Goal: Information Seeking & Learning: Check status

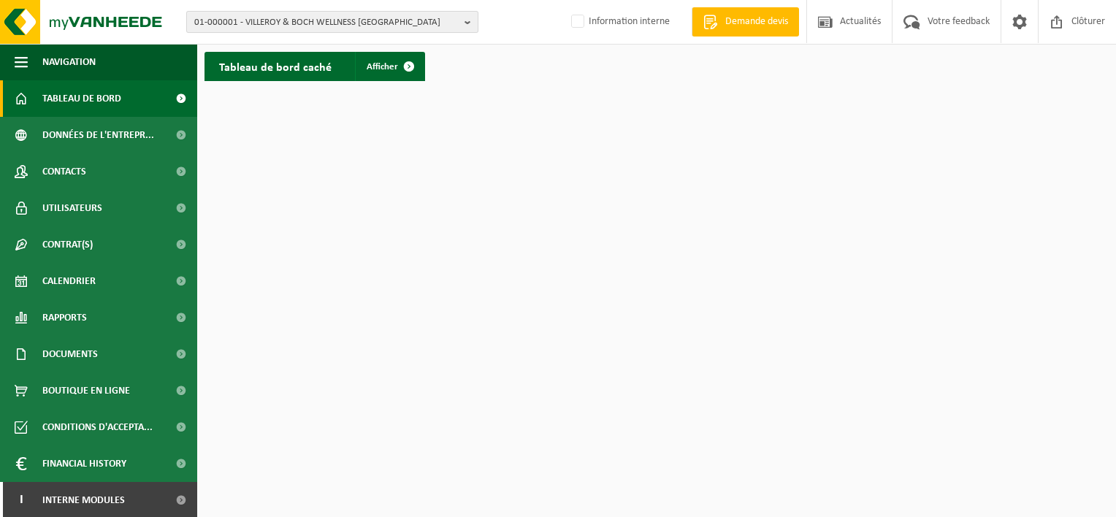
drag, startPoint x: 1066, startPoint y: 0, endPoint x: 296, endPoint y: 20, distance: 769.8
click at [296, 20] on span "01-000001 - VILLEROY & BOCH WELLNESS NV" at bounding box center [326, 23] width 264 height 22
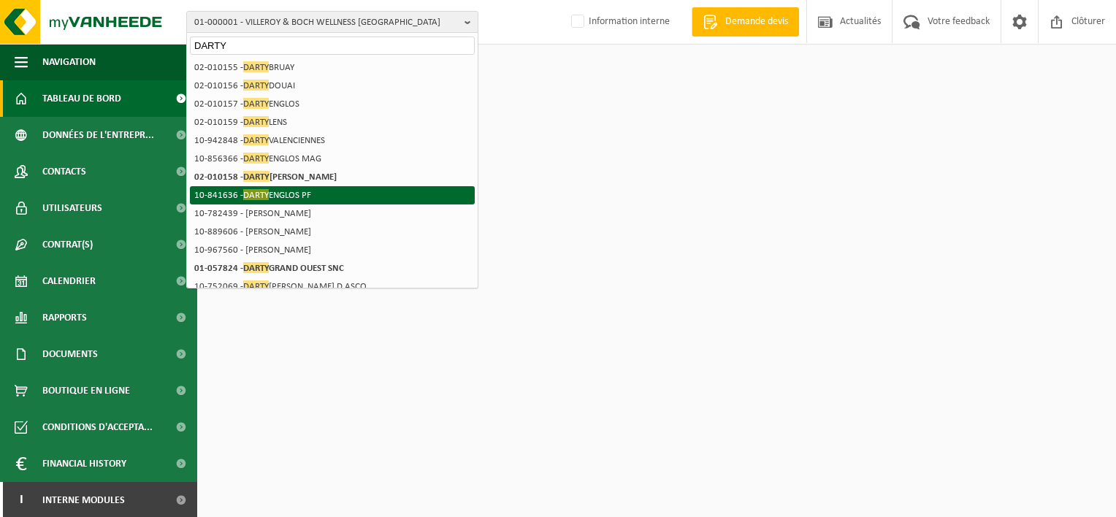
type input "DARTY"
click at [302, 191] on li "10-841636 - DARTY ENGLOS PF" at bounding box center [332, 195] width 285 height 18
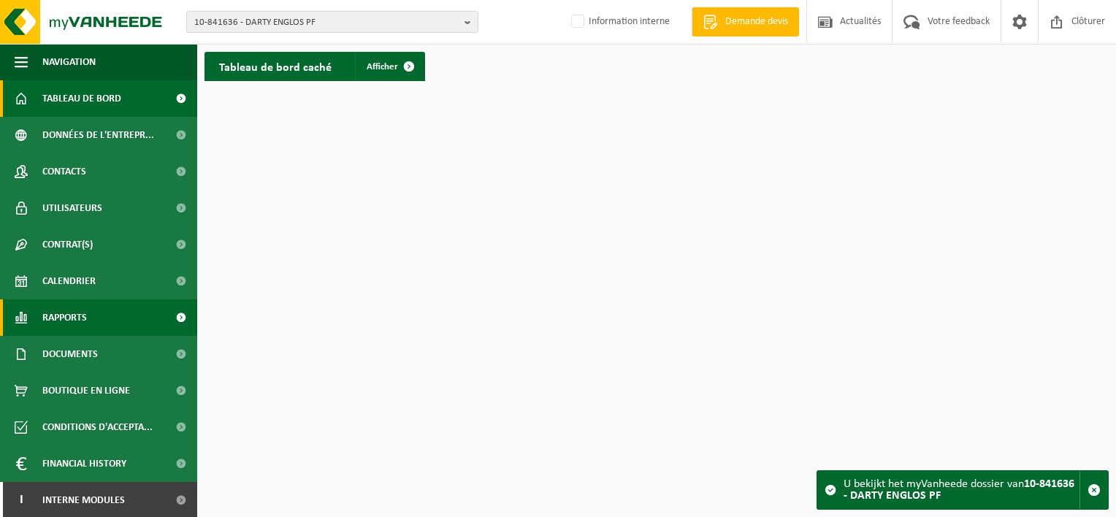
click at [76, 311] on span "Rapports" at bounding box center [64, 317] width 45 height 37
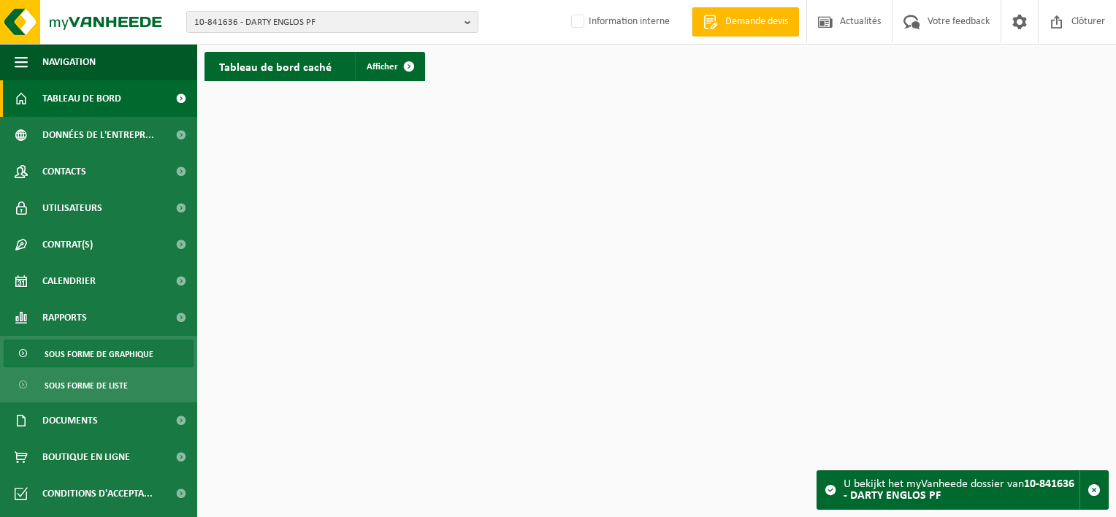
click at [95, 359] on span "Sous forme de graphique" at bounding box center [99, 354] width 109 height 28
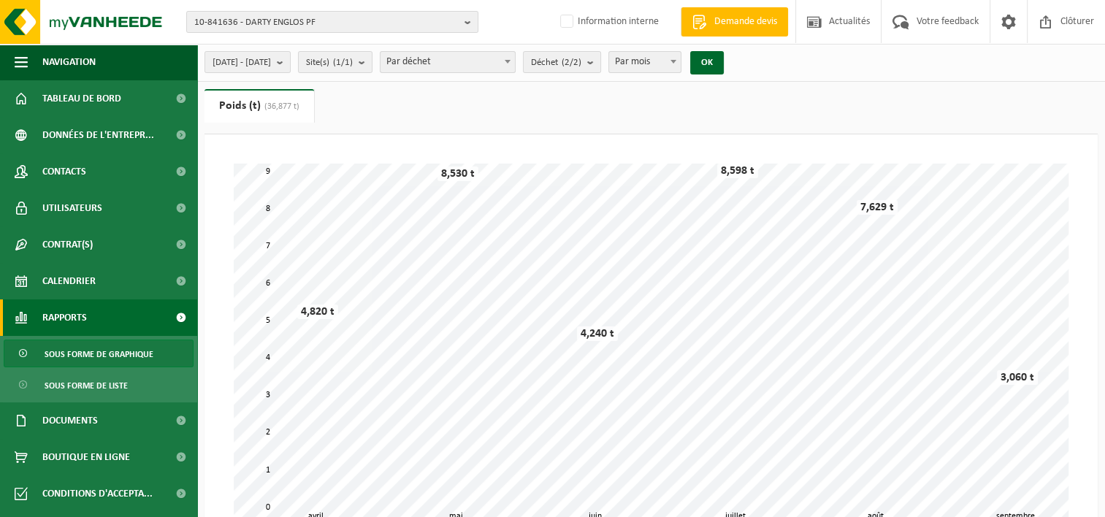
click at [510, 60] on b at bounding box center [507, 62] width 6 height 4
click at [600, 61] on b "submit" at bounding box center [593, 62] width 13 height 20
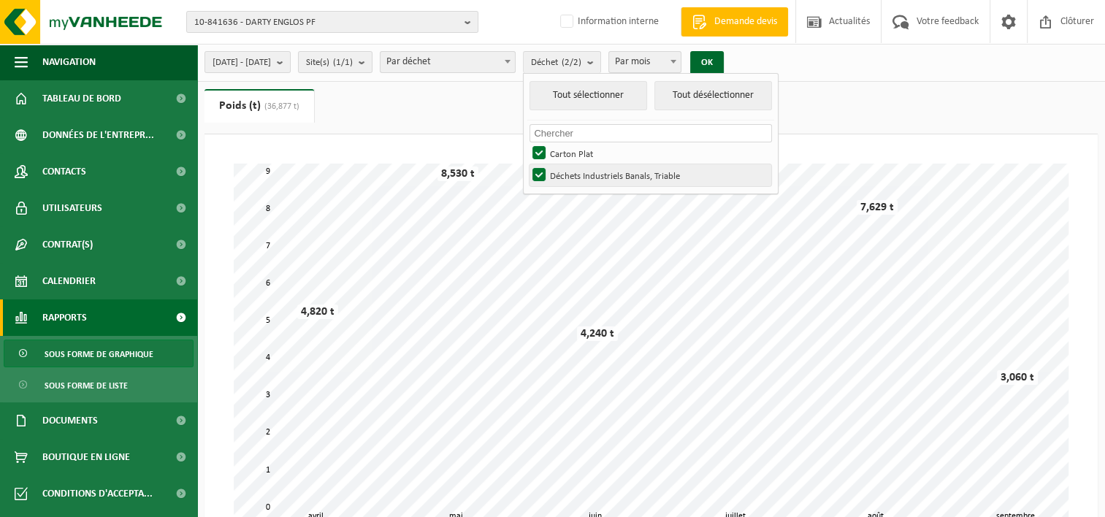
click at [581, 175] on label "Déchets Industriels Banals, Triable" at bounding box center [650, 175] width 242 height 22
click at [527, 164] on input "Déchets Industriels Banals, Triable" at bounding box center [526, 164] width 1 height 1
checkbox input "false"
click at [723, 67] on button "OK" at bounding box center [707, 62] width 34 height 23
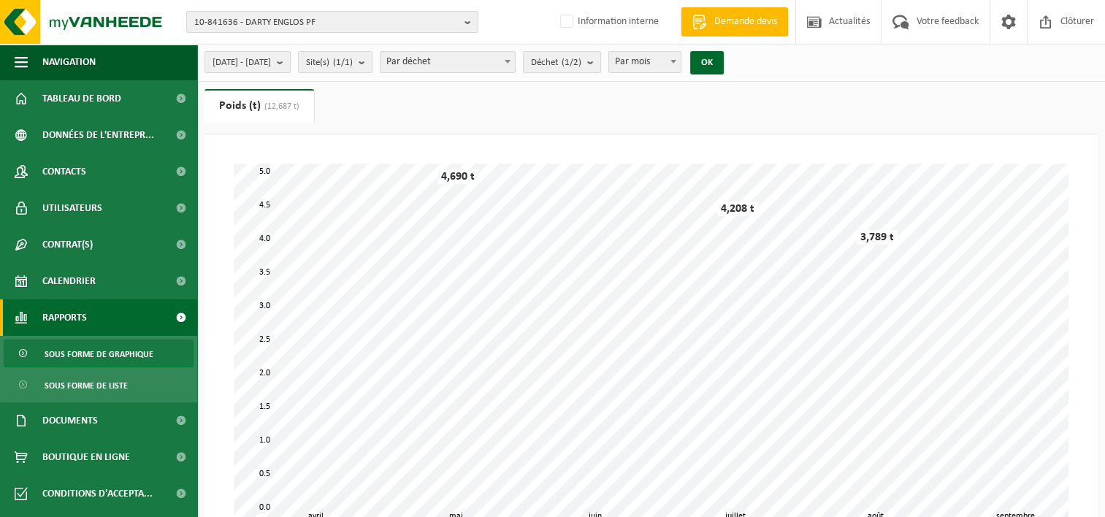
click at [290, 63] on b "submit" at bounding box center [283, 62] width 13 height 20
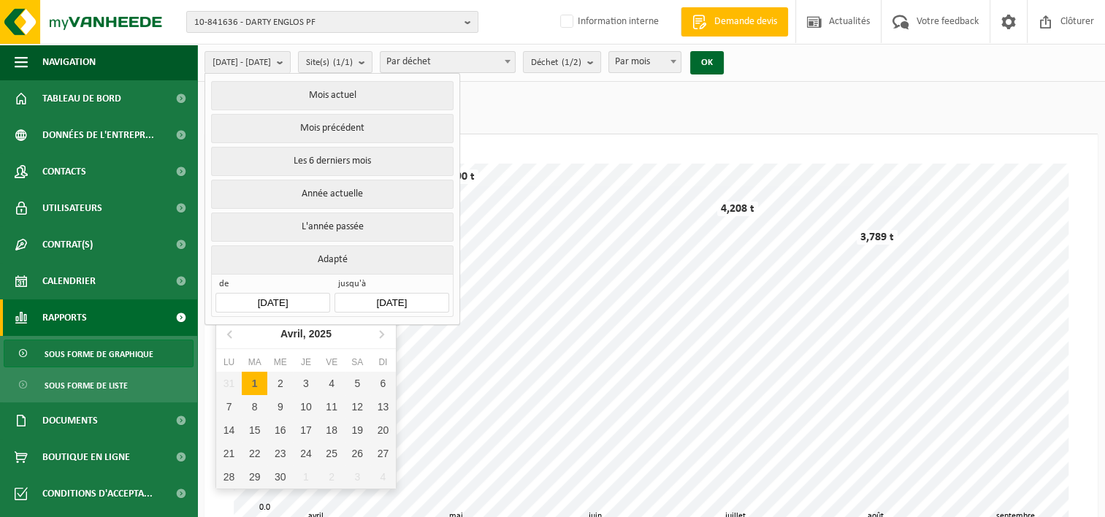
click at [271, 298] on input "2025-04-01" at bounding box center [272, 303] width 114 height 20
click at [229, 334] on icon at bounding box center [230, 333] width 23 height 23
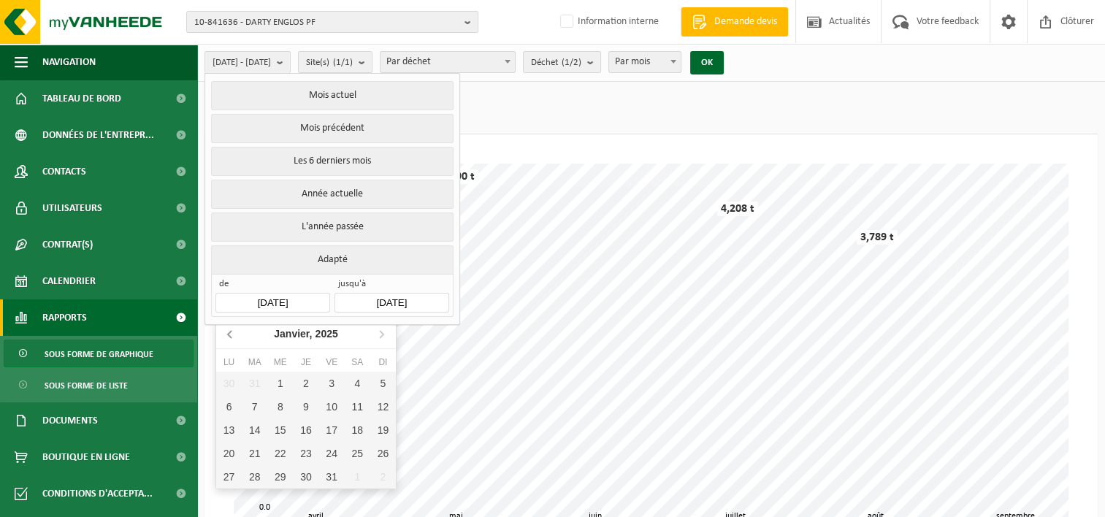
click at [229, 334] on icon at bounding box center [230, 333] width 23 height 23
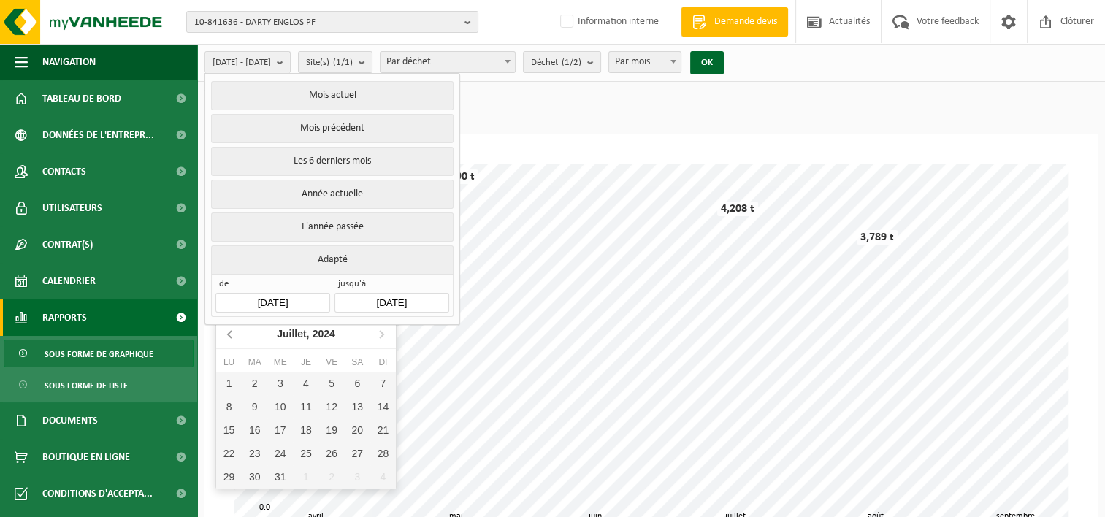
click at [229, 334] on icon at bounding box center [230, 333] width 23 height 23
click at [380, 339] on icon at bounding box center [380, 333] width 23 height 23
click at [231, 386] on div "1" at bounding box center [229, 383] width 26 height 23
type input "2024-07-01"
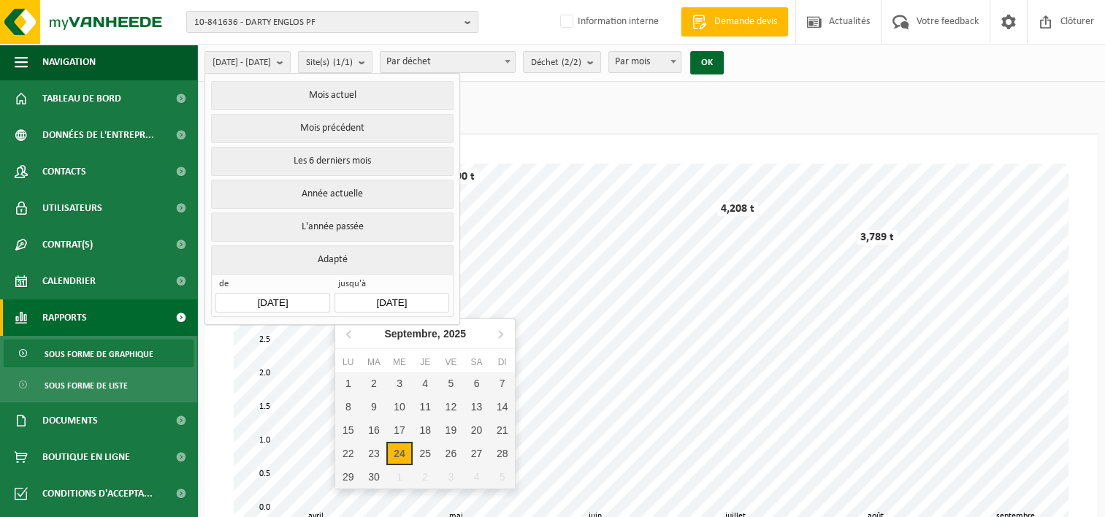
click at [388, 298] on input "2025-09-24" at bounding box center [391, 303] width 114 height 20
click at [348, 336] on icon at bounding box center [349, 334] width 4 height 7
click at [500, 336] on icon at bounding box center [501, 334] width 4 height 7
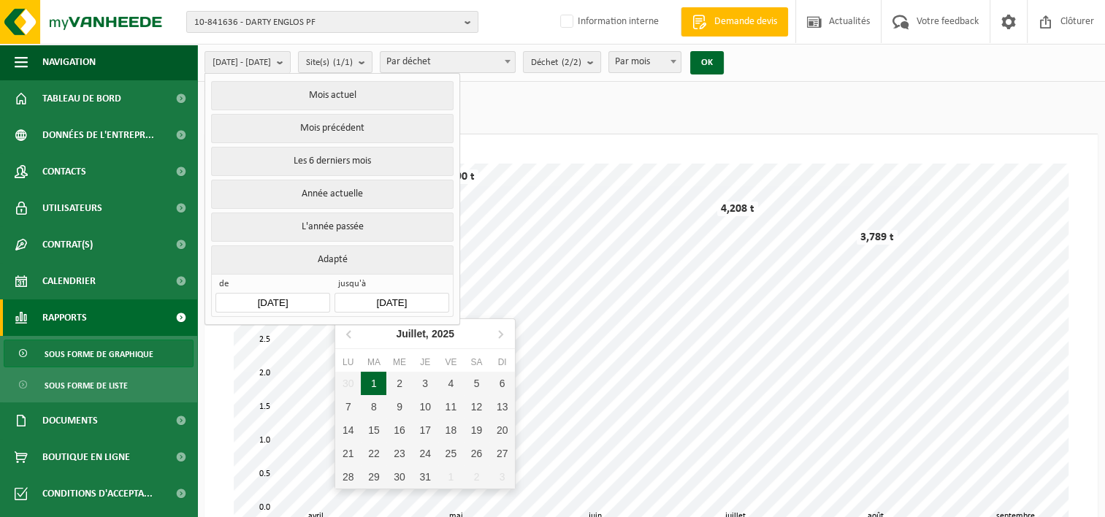
click at [380, 383] on div "1" at bounding box center [374, 383] width 26 height 23
type input "2025-07-01"
type input "2024-07-01"
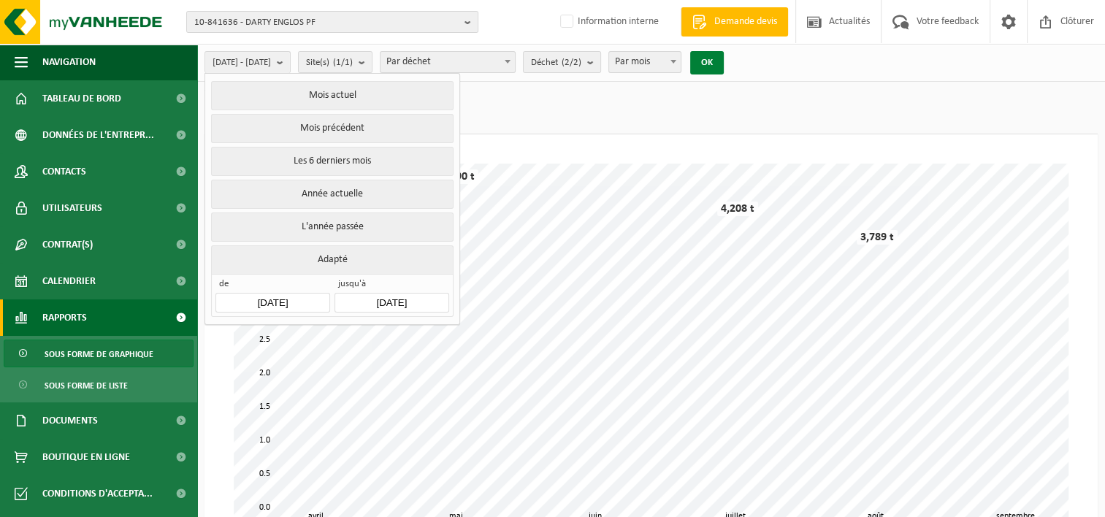
click at [723, 59] on button "OK" at bounding box center [707, 62] width 34 height 23
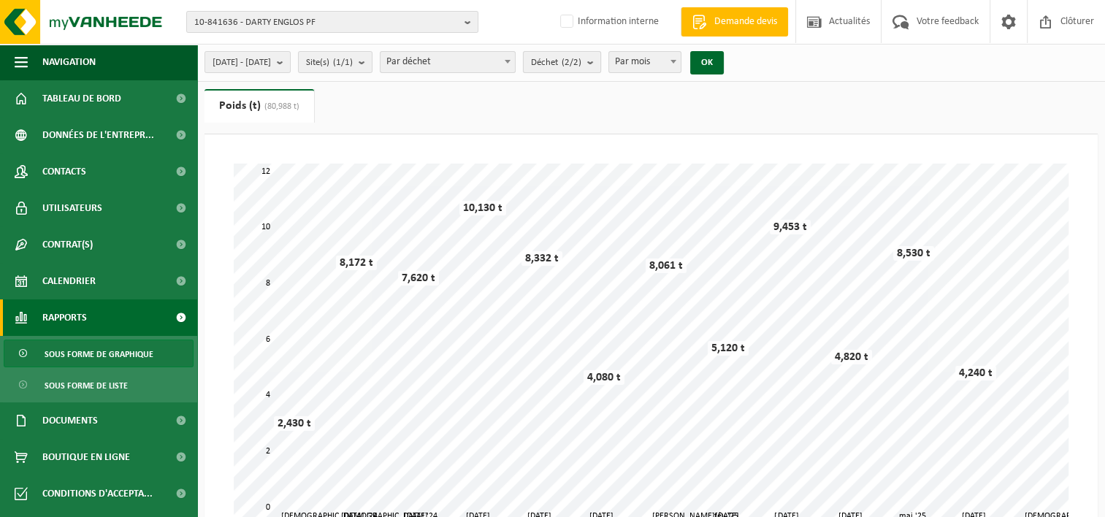
click at [600, 64] on b "submit" at bounding box center [593, 62] width 13 height 20
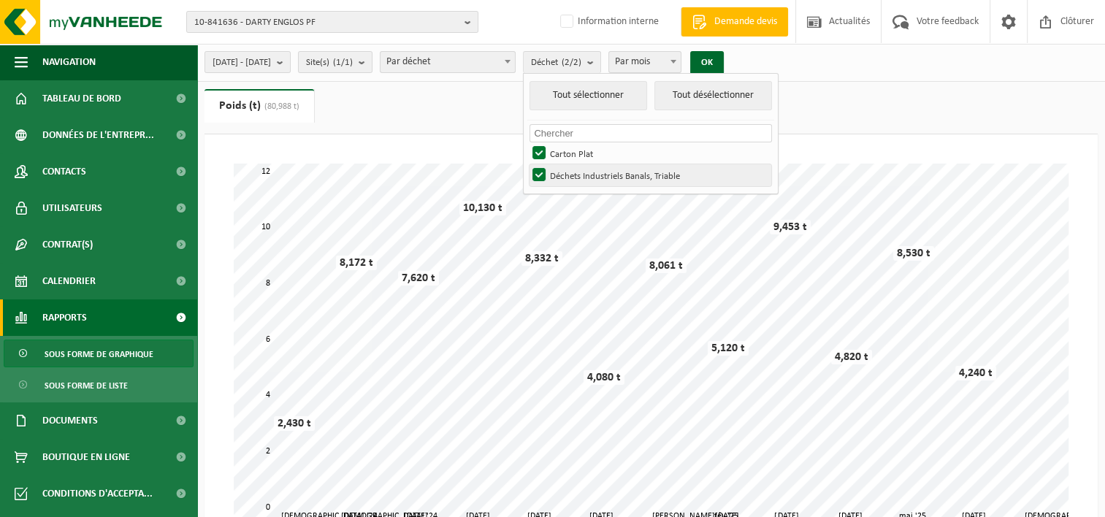
click at [582, 169] on label "Déchets Industriels Banals, Triable" at bounding box center [650, 175] width 242 height 22
click at [527, 164] on input "Déchets Industriels Banals, Triable" at bounding box center [526, 164] width 1 height 1
click at [723, 61] on button "OK" at bounding box center [707, 62] width 34 height 23
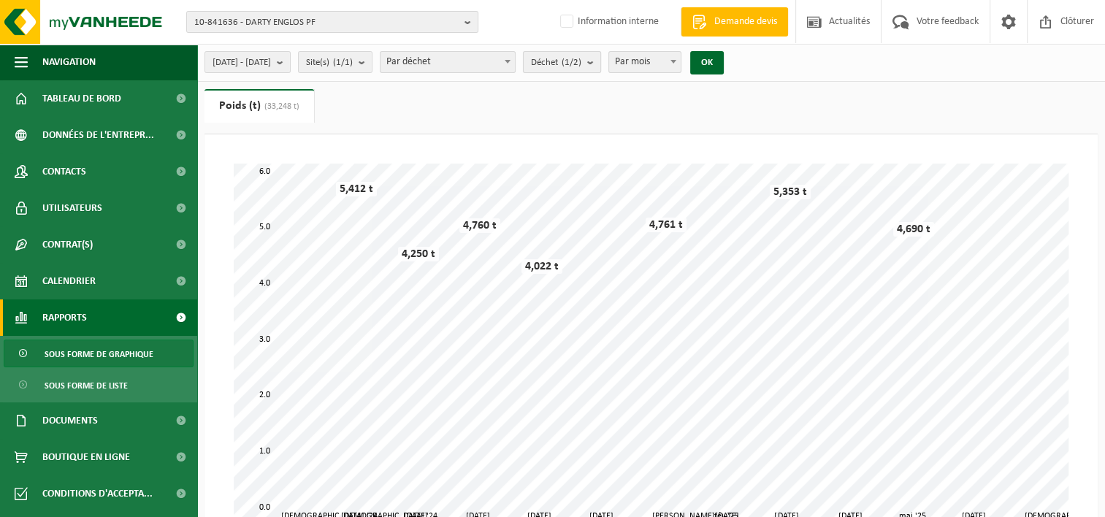
click at [600, 63] on b "submit" at bounding box center [593, 62] width 13 height 20
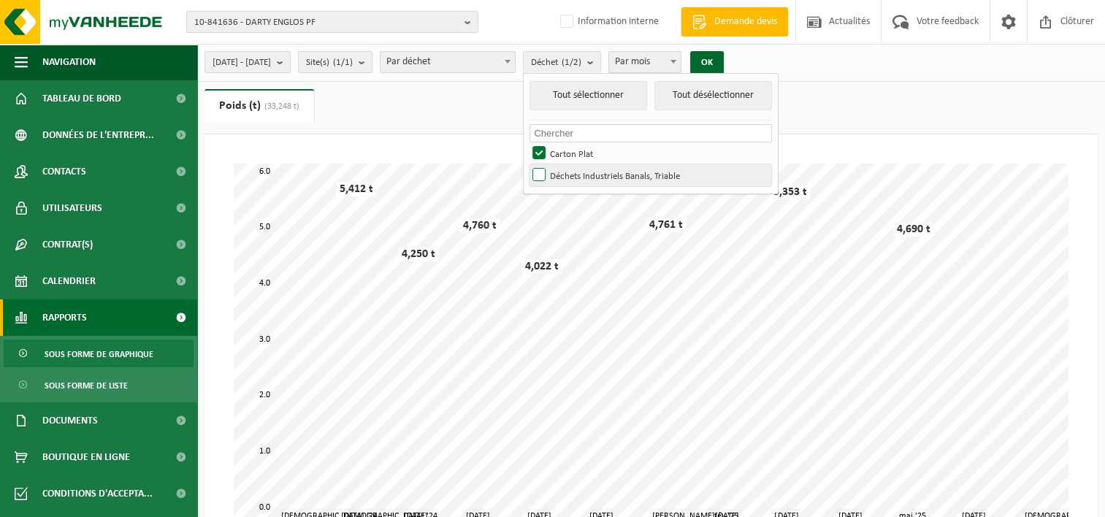
click at [577, 169] on label "Déchets Industriels Banals, Triable" at bounding box center [650, 175] width 242 height 22
click at [527, 164] on input "Déchets Industriels Banals, Triable" at bounding box center [526, 164] width 1 height 1
checkbox input "true"
click at [578, 152] on label "Carton Plat" at bounding box center [650, 153] width 242 height 22
click at [527, 142] on input "Carton Plat" at bounding box center [526, 142] width 1 height 1
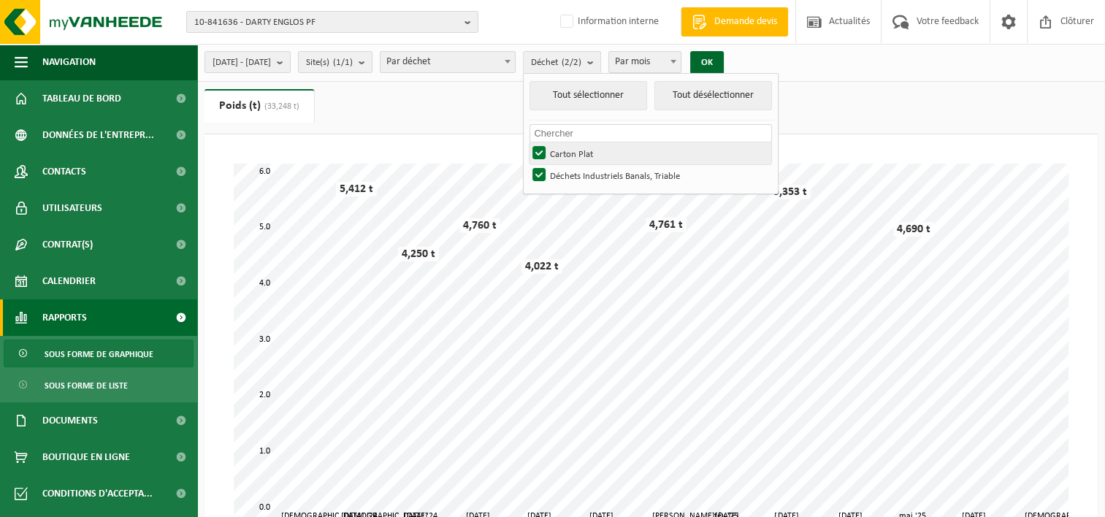
checkbox input "false"
click at [723, 66] on button "OK" at bounding box center [707, 62] width 34 height 23
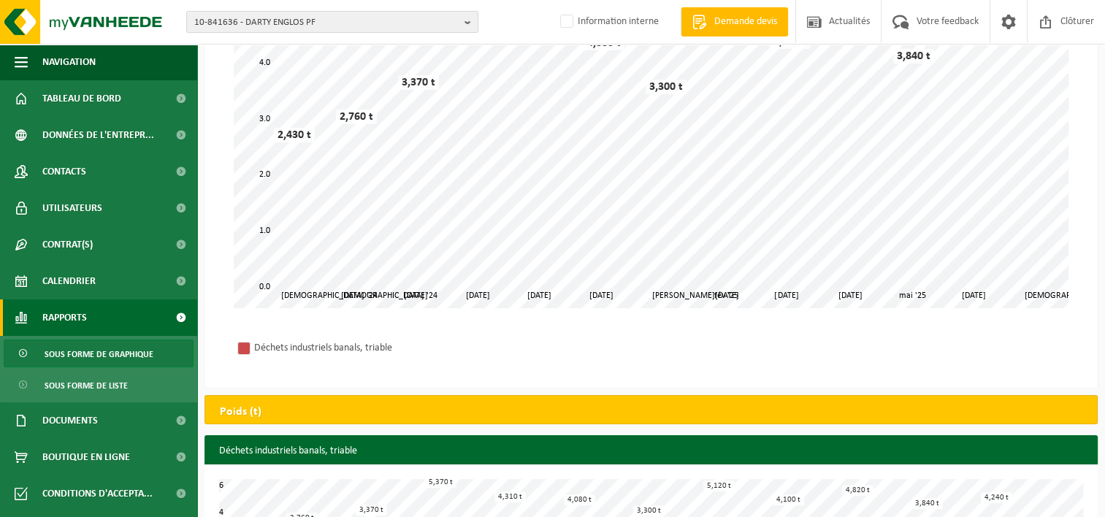
scroll to position [196, 0]
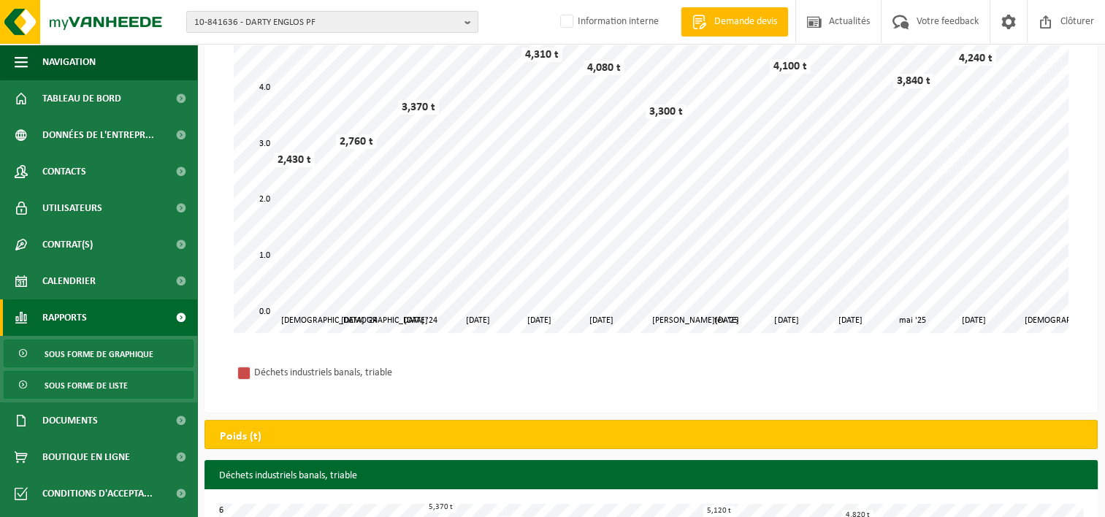
click at [58, 385] on span "Sous forme de liste" at bounding box center [86, 386] width 83 height 28
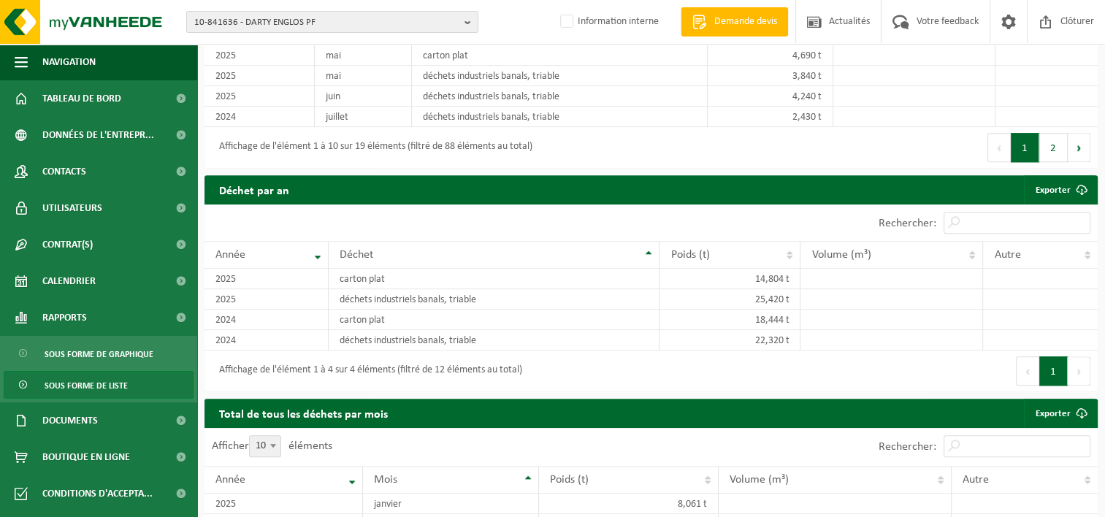
scroll to position [1391, 0]
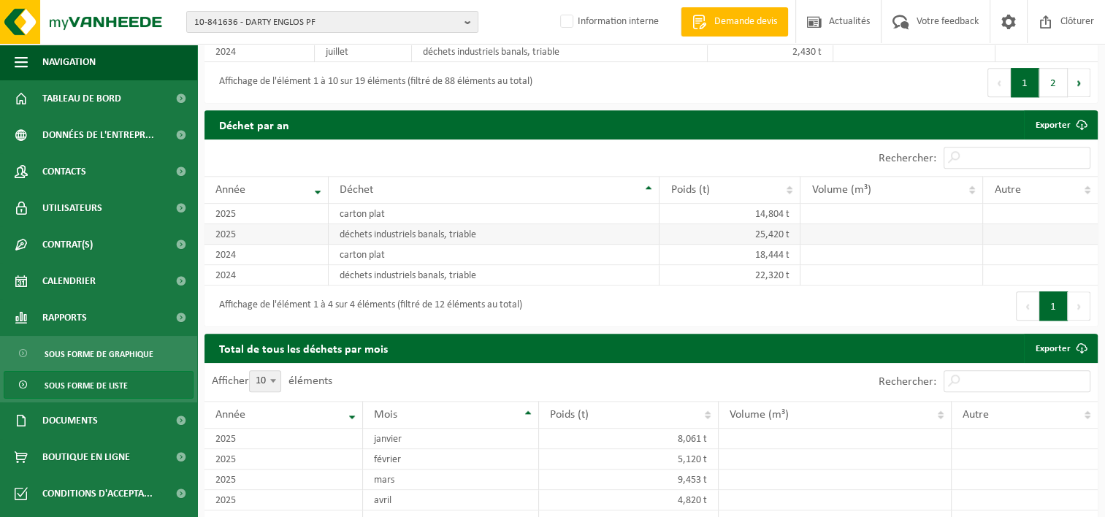
click at [727, 231] on td "25,420 t" at bounding box center [729, 234] width 141 height 20
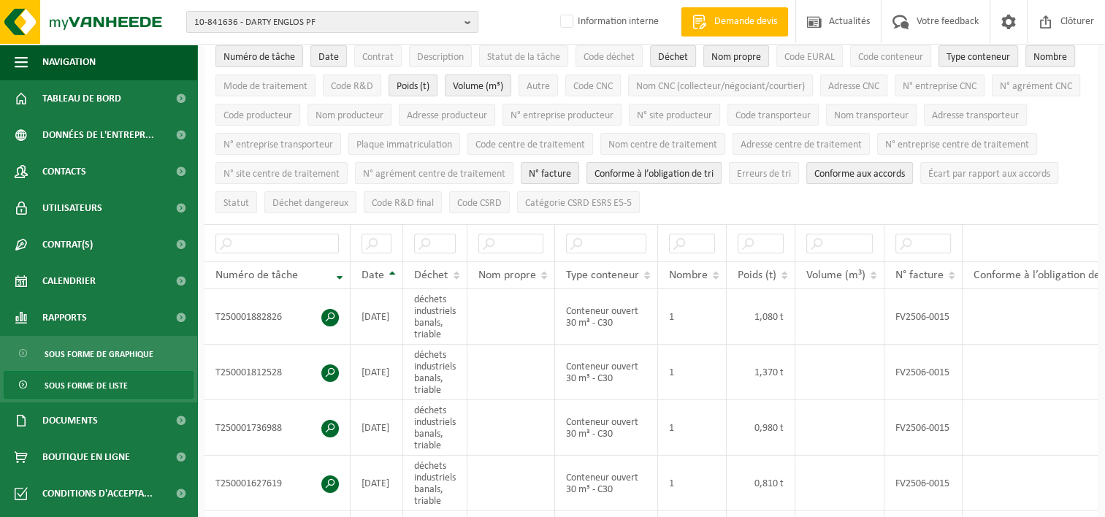
scroll to position [0, 0]
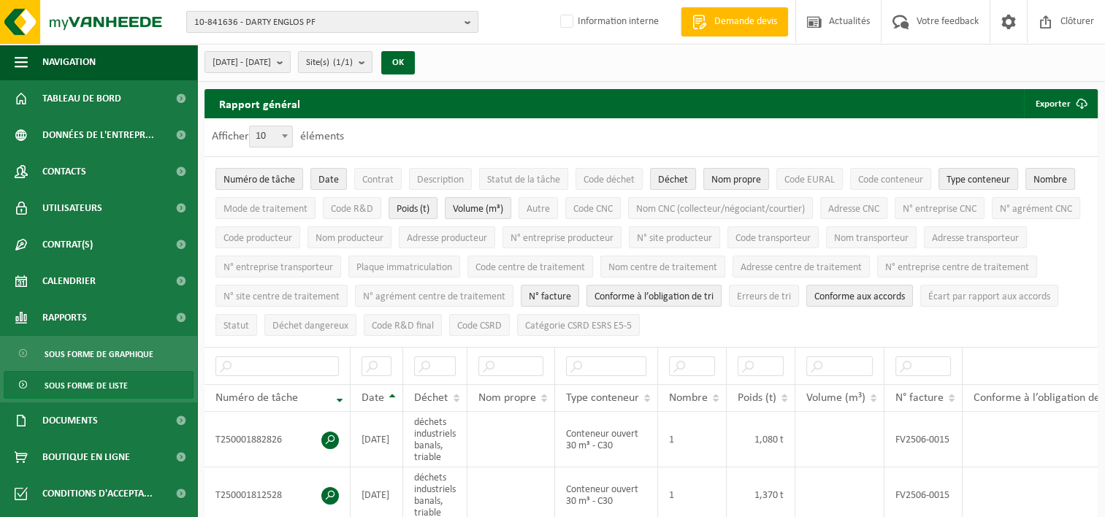
click at [465, 20] on b "button" at bounding box center [470, 22] width 13 height 20
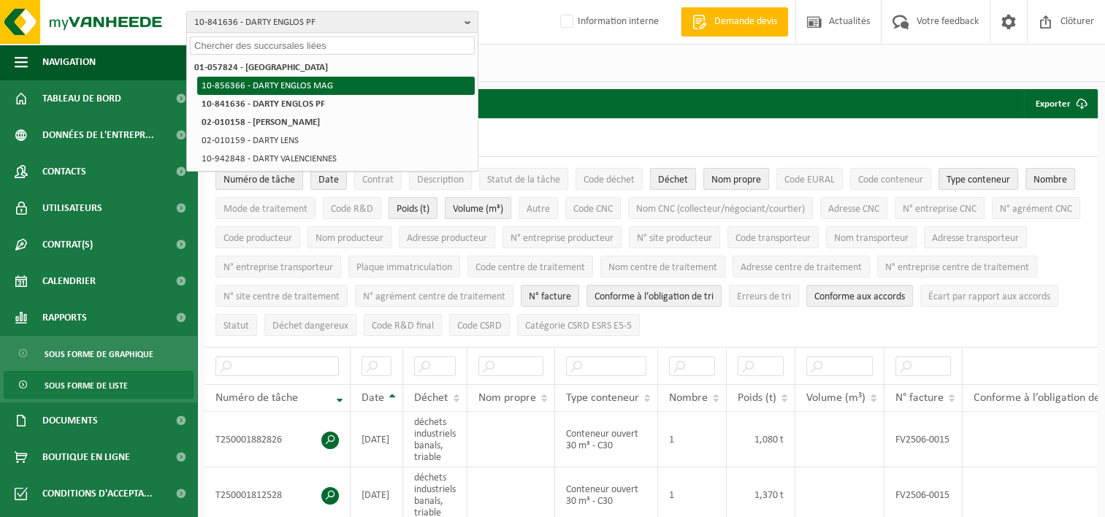
click at [330, 81] on li "10-856366 - DARTY ENGLOS MAG" at bounding box center [335, 86] width 277 height 18
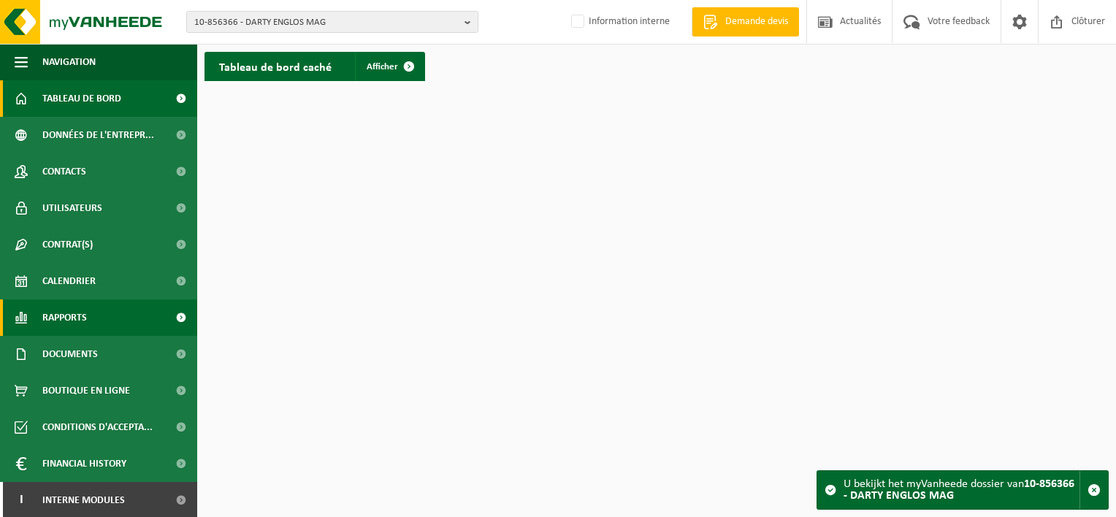
click at [90, 317] on link "Rapports" at bounding box center [98, 317] width 197 height 37
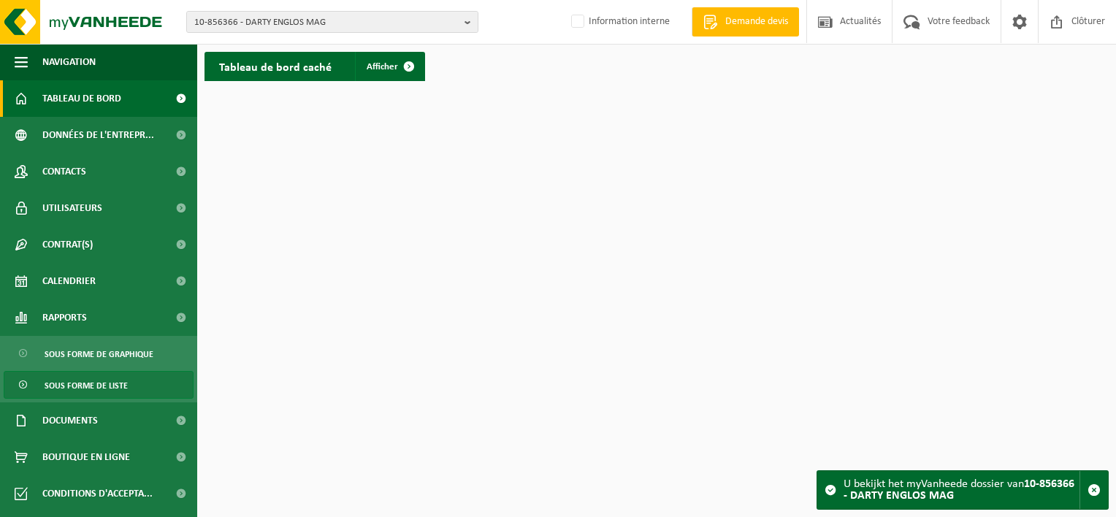
click at [96, 377] on span "Sous forme de liste" at bounding box center [86, 386] width 83 height 28
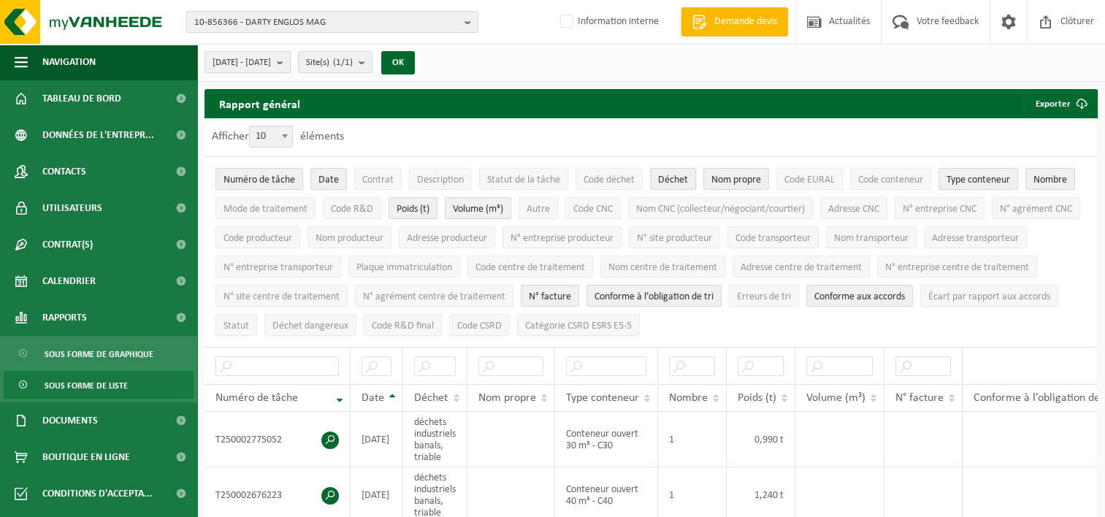
click at [290, 60] on b "submit" at bounding box center [283, 62] width 13 height 20
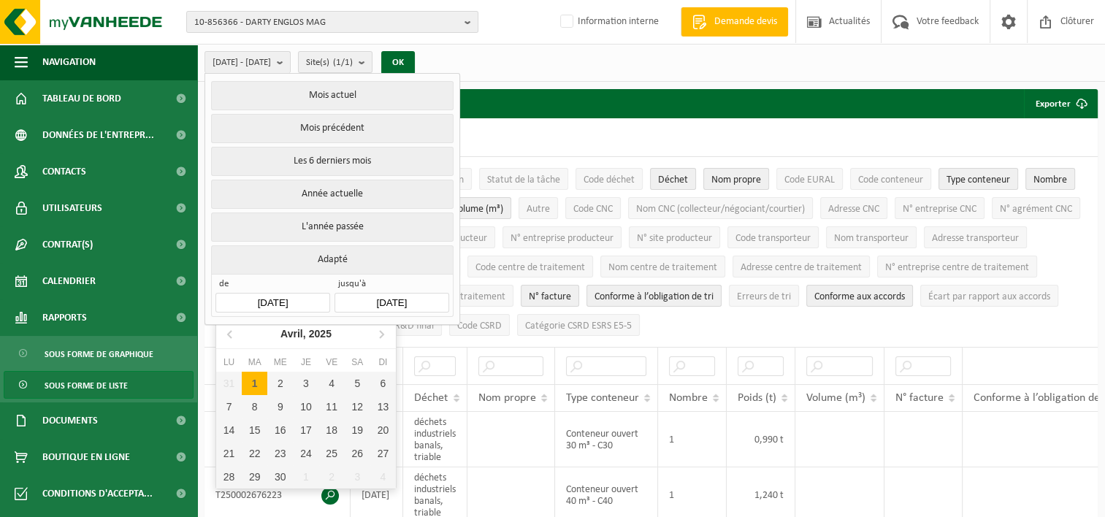
click at [272, 300] on input "2025-04-01" at bounding box center [272, 303] width 114 height 20
click at [226, 334] on icon at bounding box center [230, 333] width 23 height 23
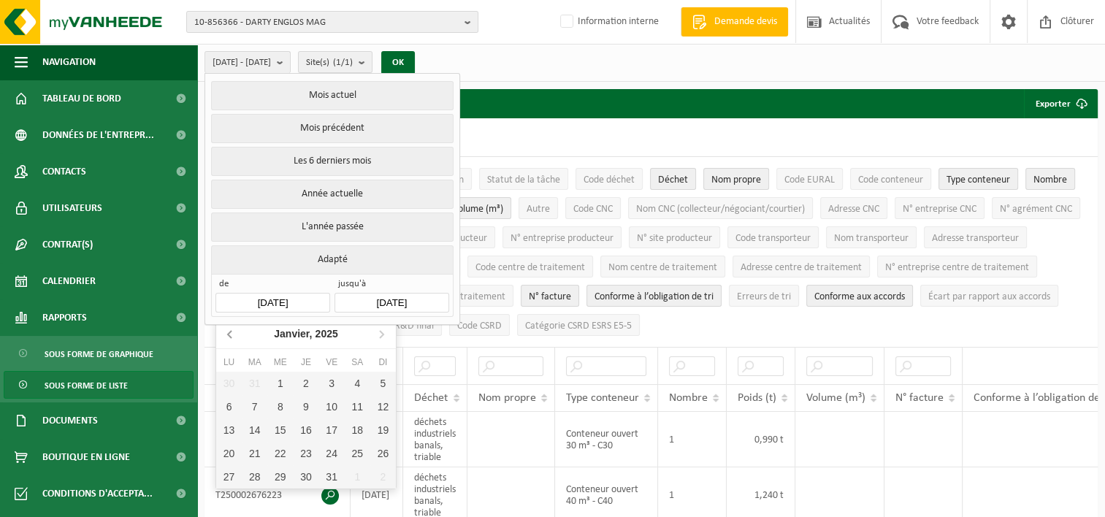
click at [226, 334] on icon at bounding box center [230, 333] width 23 height 23
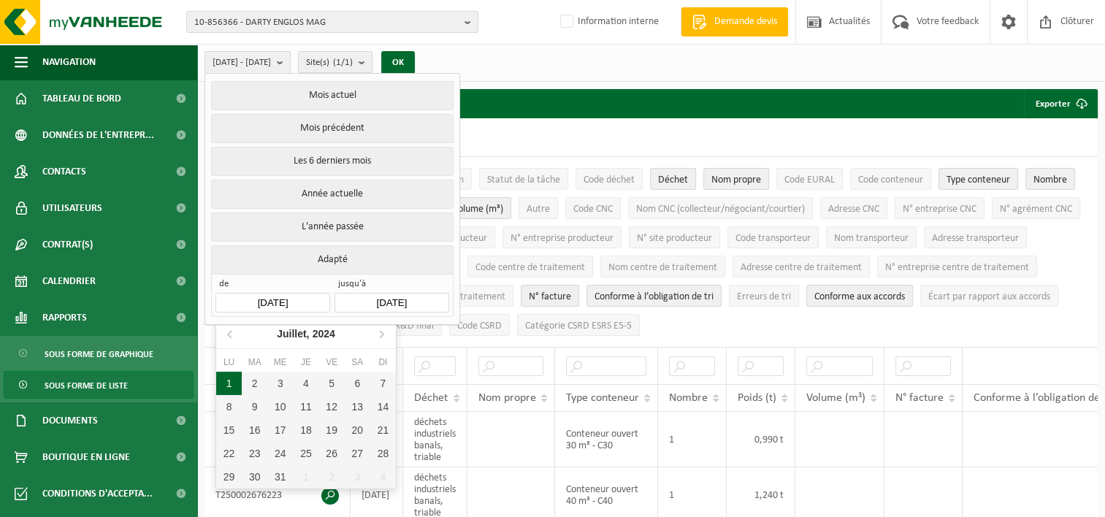
click at [233, 388] on div "1" at bounding box center [229, 383] width 26 height 23
type input "2024-07-01"
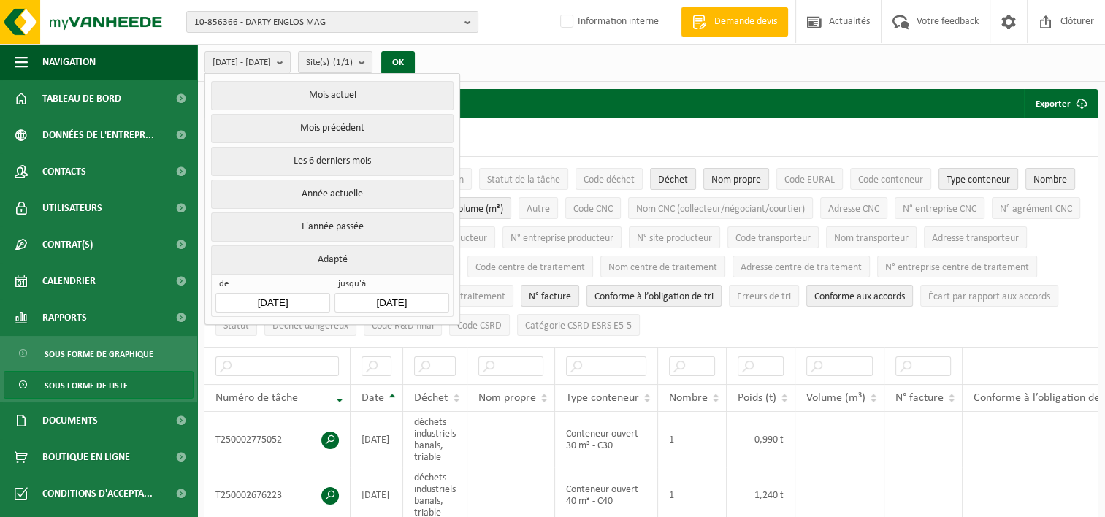
click at [387, 297] on input "2025-09-24" at bounding box center [391, 303] width 114 height 20
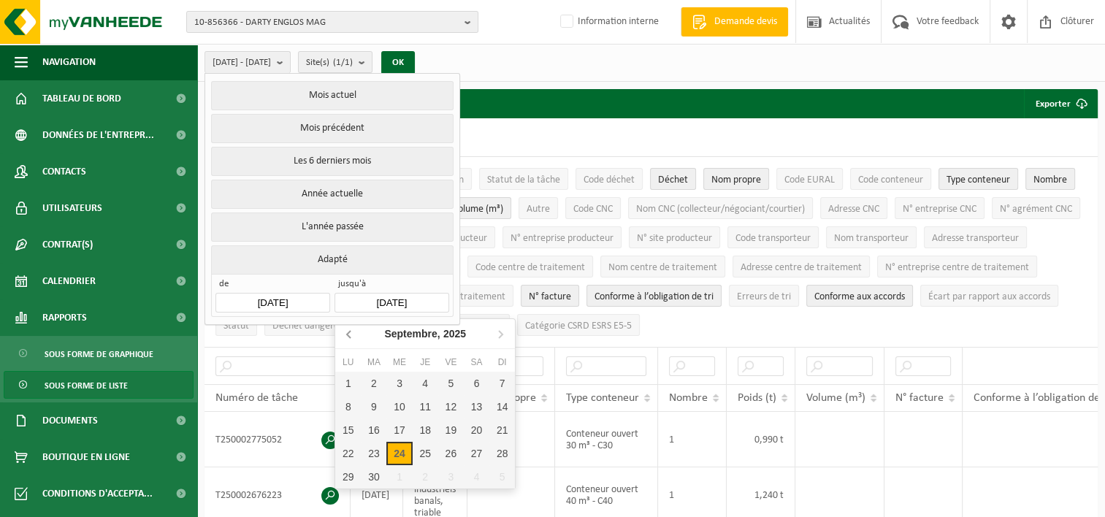
click at [350, 331] on icon at bounding box center [349, 334] width 4 height 7
click at [497, 333] on icon at bounding box center [499, 333] width 23 height 23
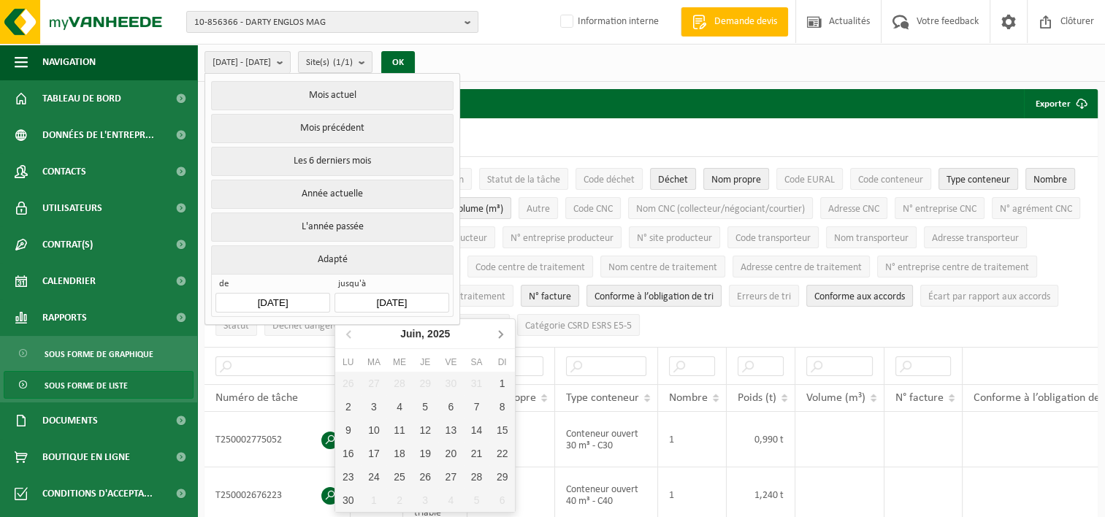
click at [497, 333] on icon at bounding box center [499, 333] width 23 height 23
click at [375, 381] on div "1" at bounding box center [374, 383] width 26 height 23
type input "2025-07-01"
type input "2024-07-01"
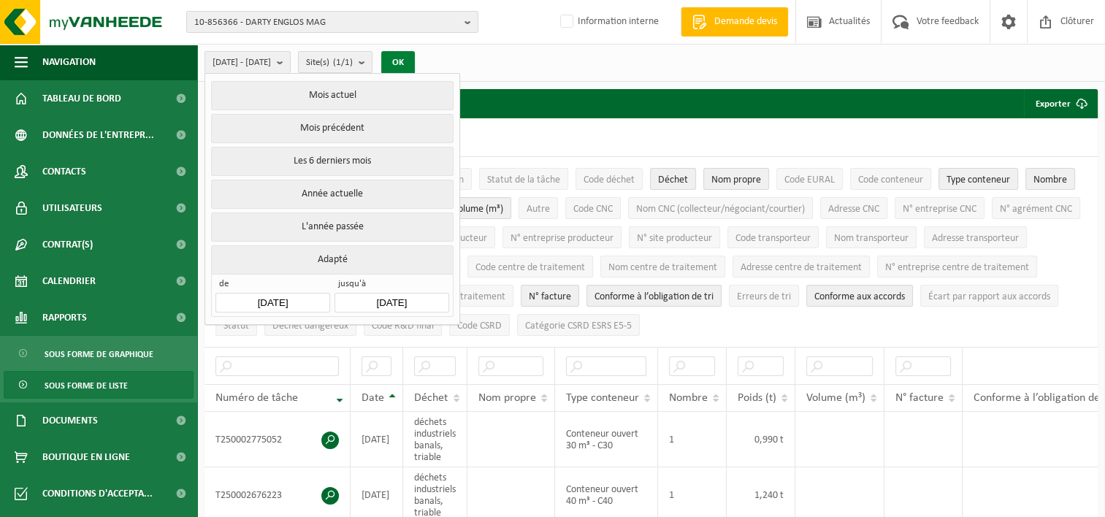
click at [415, 61] on button "OK" at bounding box center [398, 62] width 34 height 23
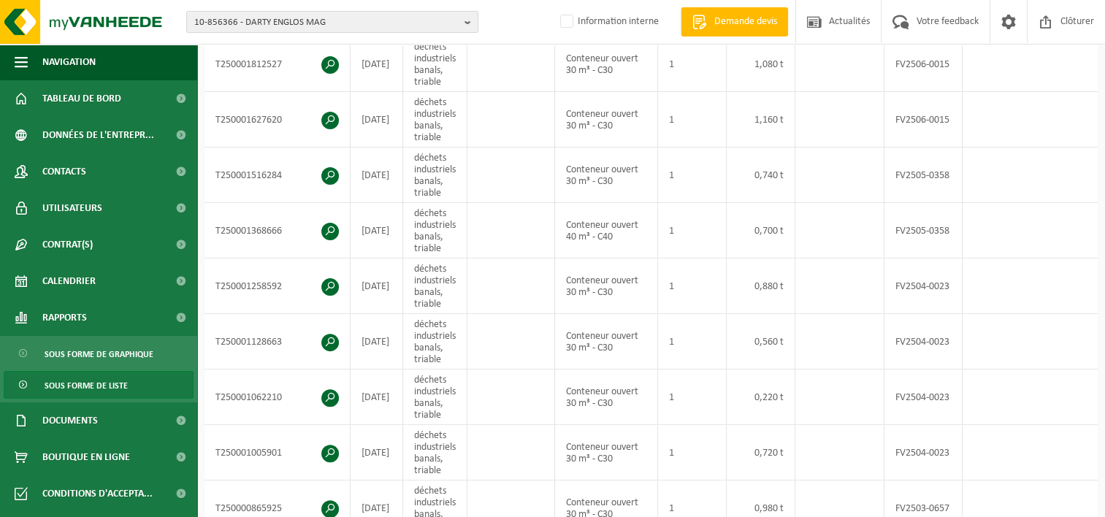
scroll to position [268, 0]
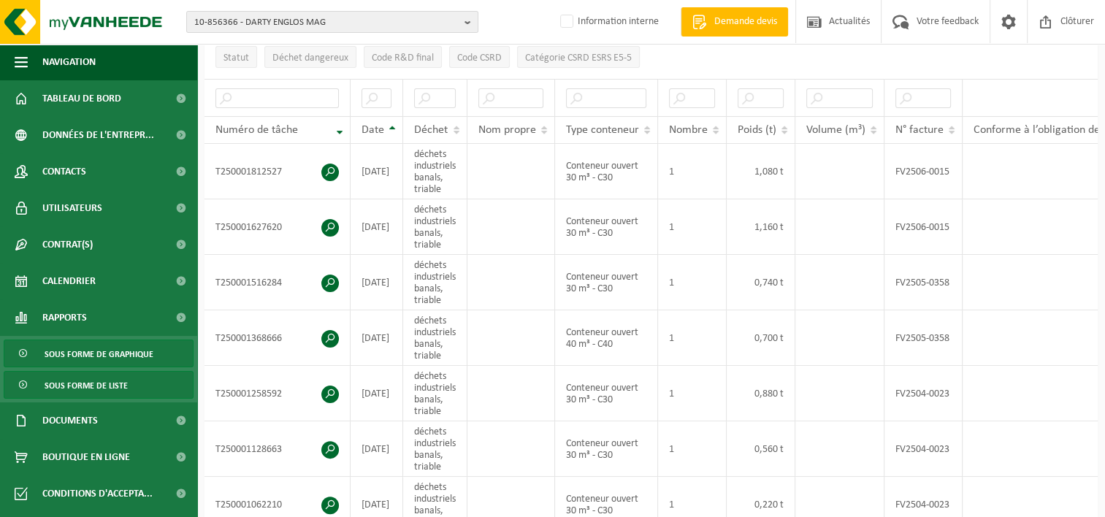
click at [105, 353] on span "Sous forme de graphique" at bounding box center [99, 354] width 109 height 28
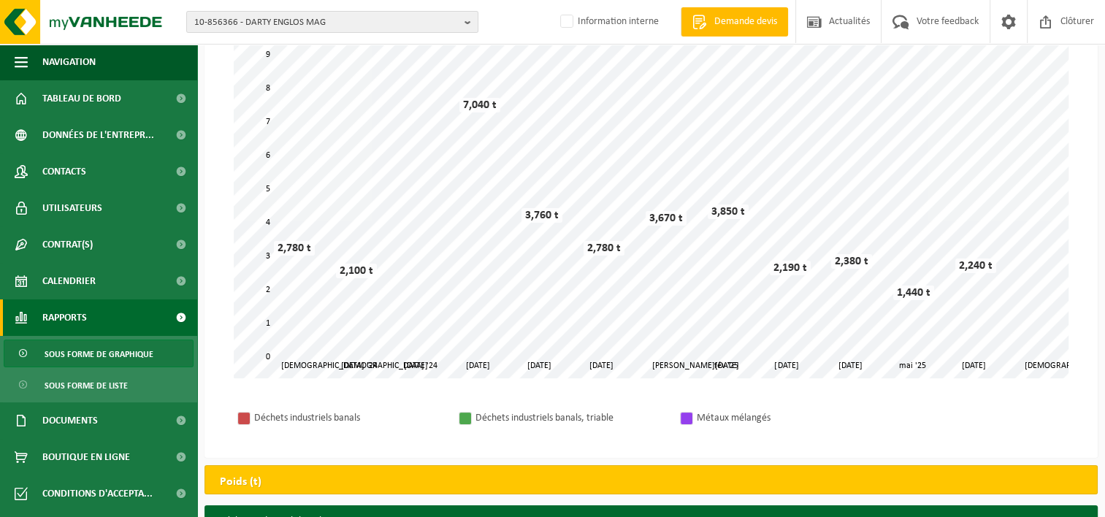
scroll to position [118, 0]
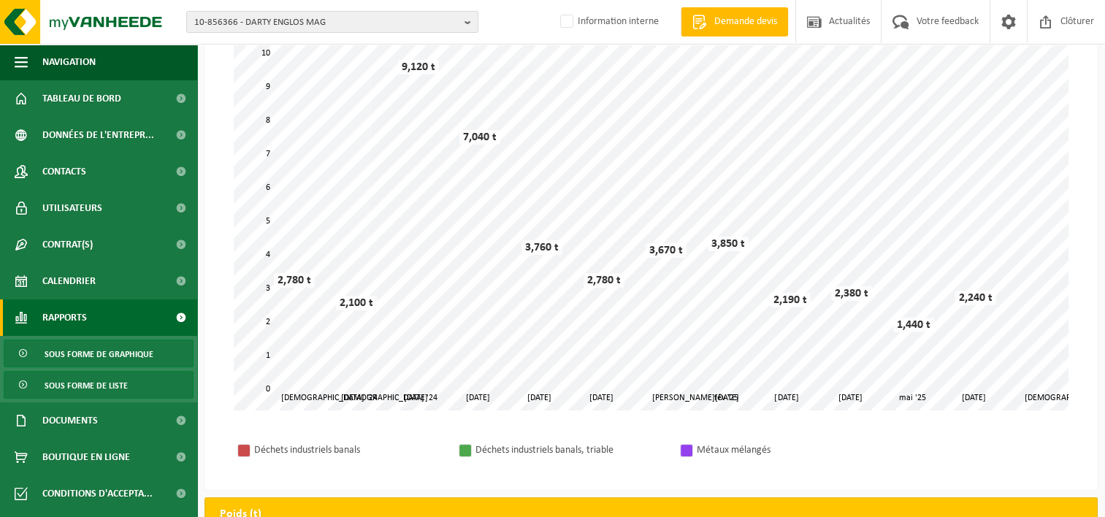
click at [104, 377] on span "Sous forme de liste" at bounding box center [86, 386] width 83 height 28
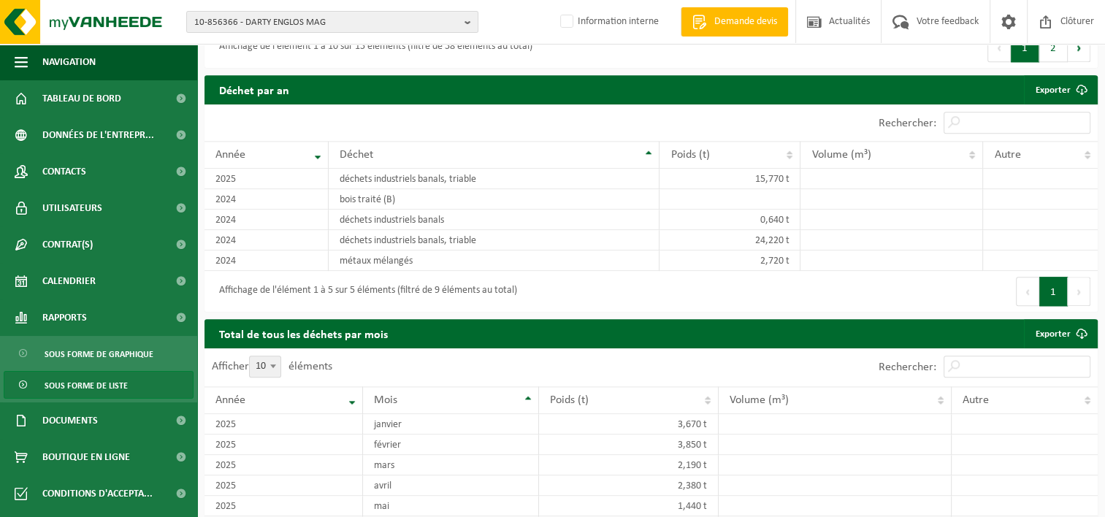
scroll to position [1462, 0]
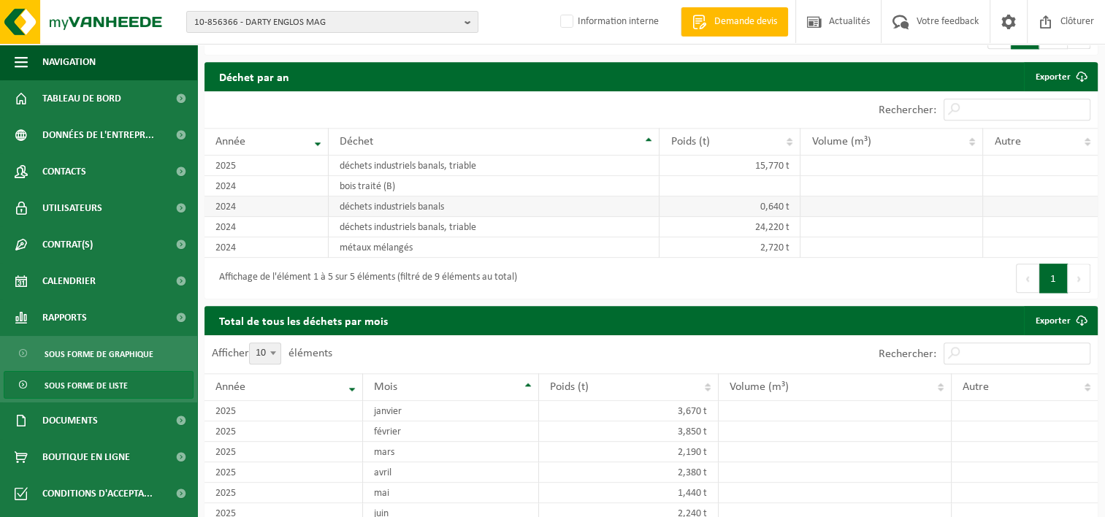
click at [702, 207] on td "0,640 t" at bounding box center [729, 206] width 141 height 20
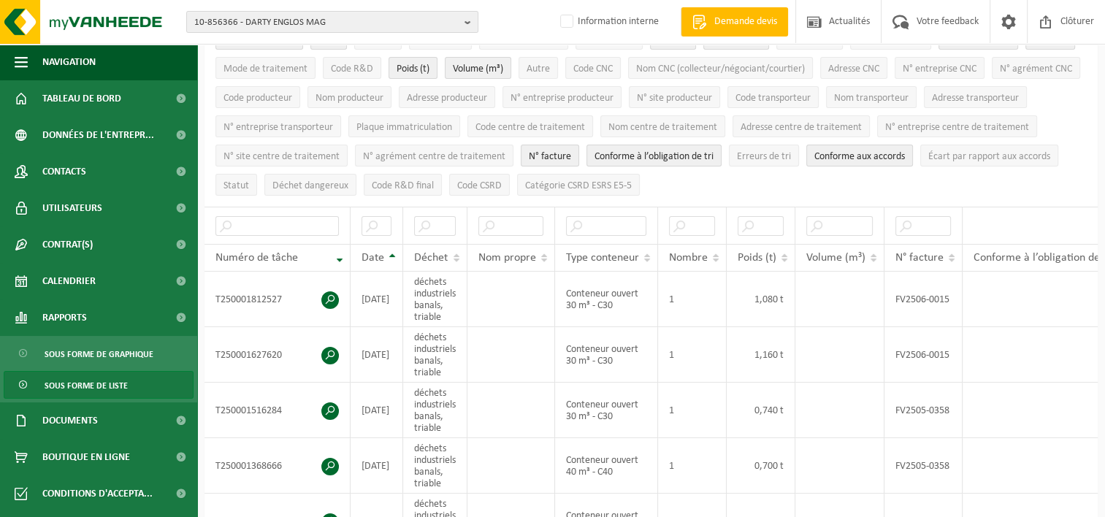
scroll to position [0, 0]
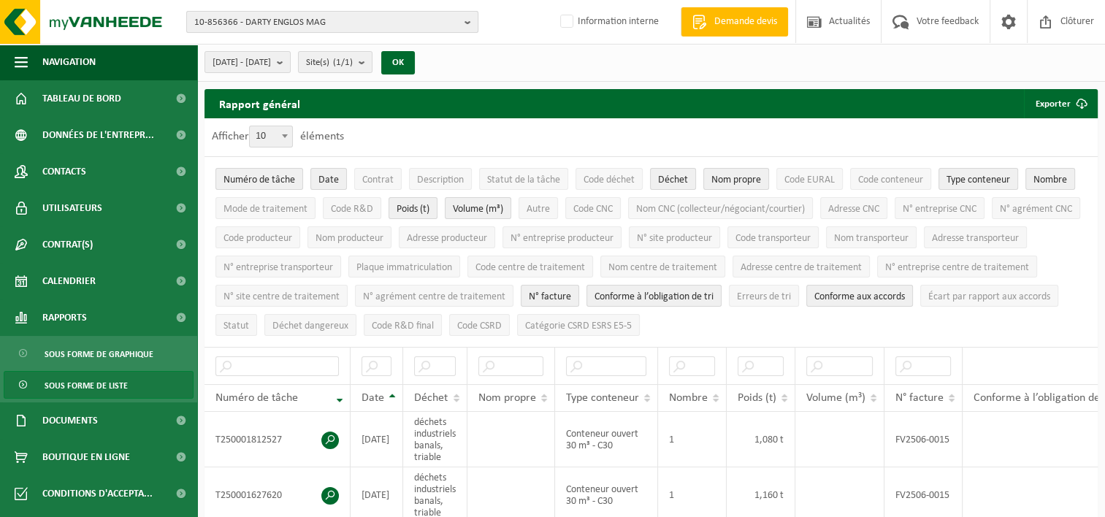
click at [467, 20] on b "button" at bounding box center [470, 22] width 13 height 20
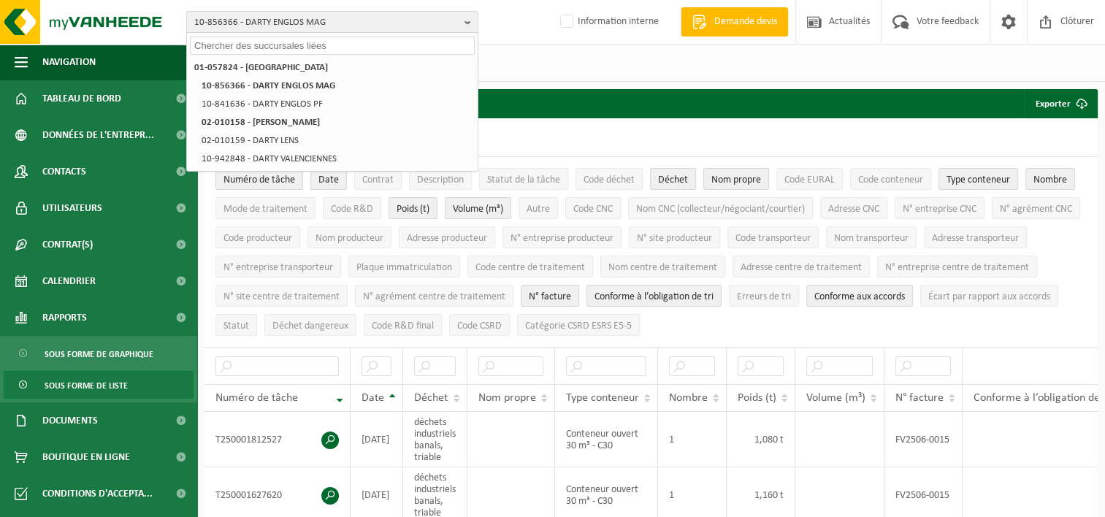
click at [535, 60] on div "2024-07-01 - 2025-07-01 Mois actuel Mois précédent Les 6 derniers mois Année ac…" at bounding box center [650, 63] width 907 height 38
